Goal: Register for event/course

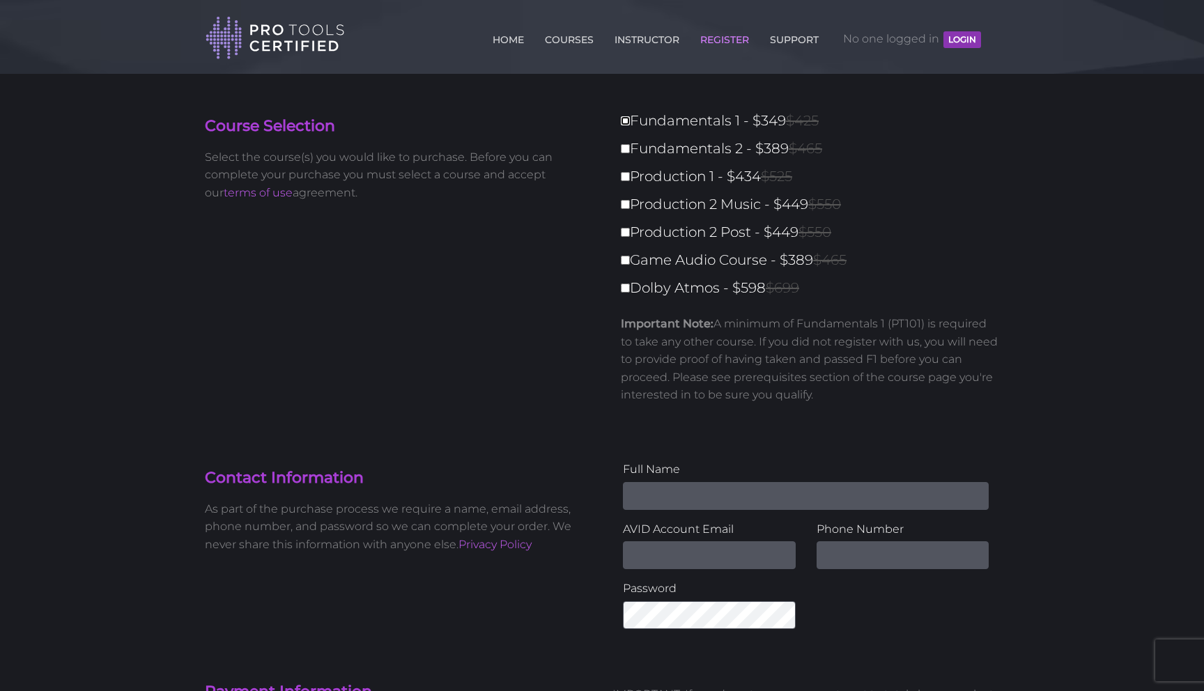
click at [625, 121] on input "Fundamentals 1 - $349 $425" at bounding box center [625, 120] width 9 height 9
checkbox input "true"
type input "349"
click at [594, 216] on div "Course Selection Select the course(s) you would like to purchase. Before you ca…" at bounding box center [601, 267] width 815 height 317
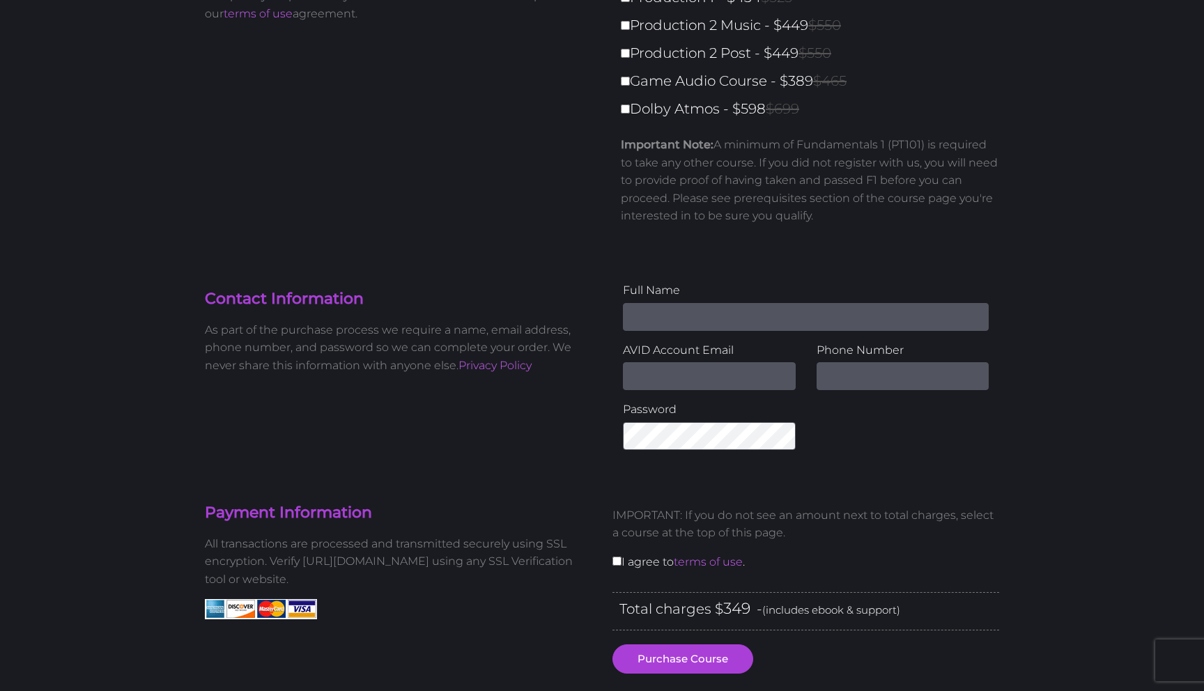
scroll to position [176, 0]
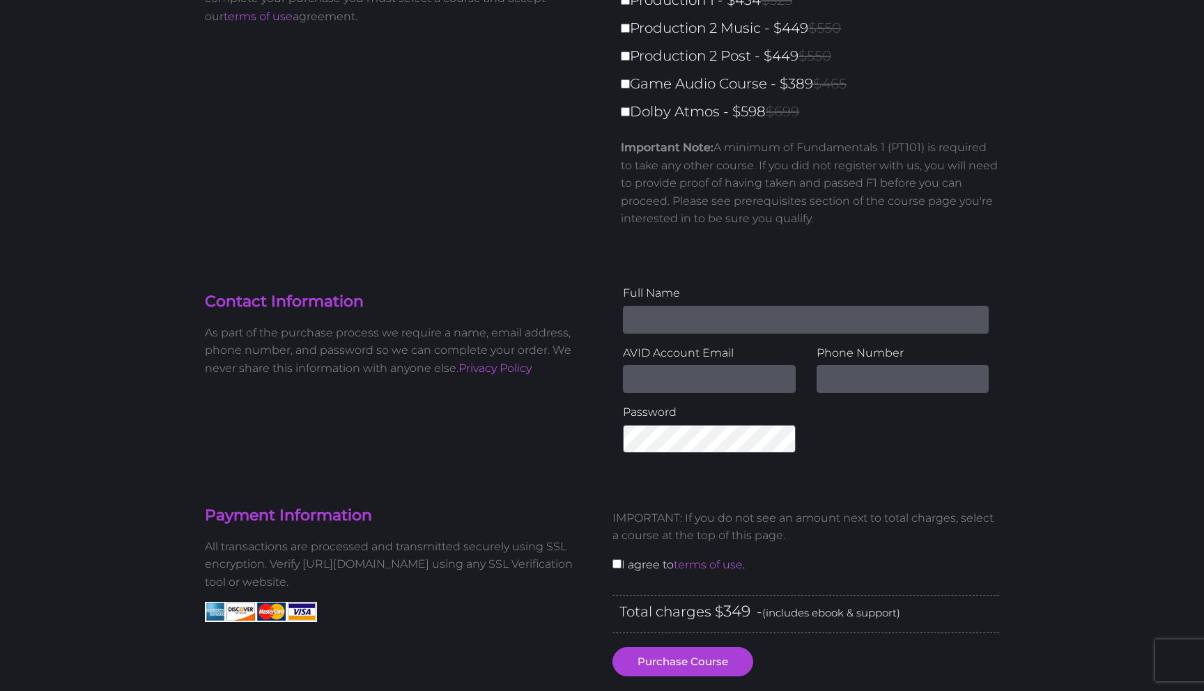
click at [706, 328] on input "Name" at bounding box center [806, 320] width 366 height 28
type input "[PERSON_NAME] [PERSON_NAME]"
type input "[EMAIL_ADDRESS][DOMAIN_NAME]"
type input "8324445159"
click at [590, 433] on div "Contact Information As part of the purchase process we require a name, email ad…" at bounding box center [601, 373] width 815 height 179
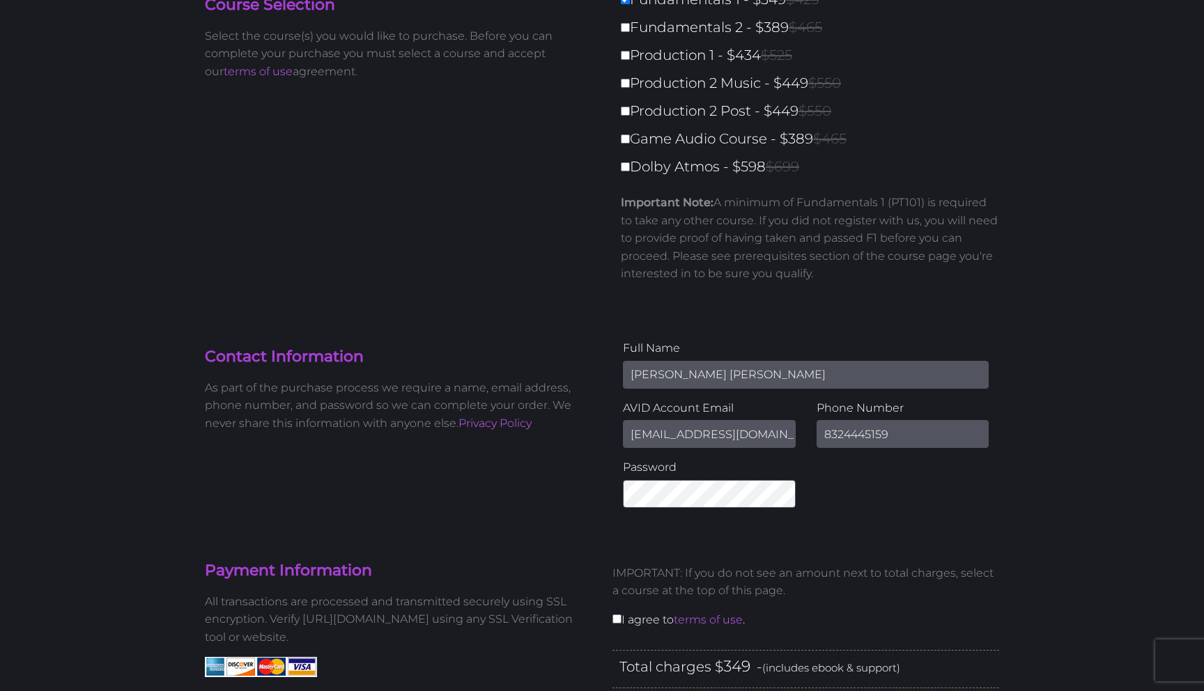
scroll to position [106, 0]
